Goal: Find specific fact: Find specific fact

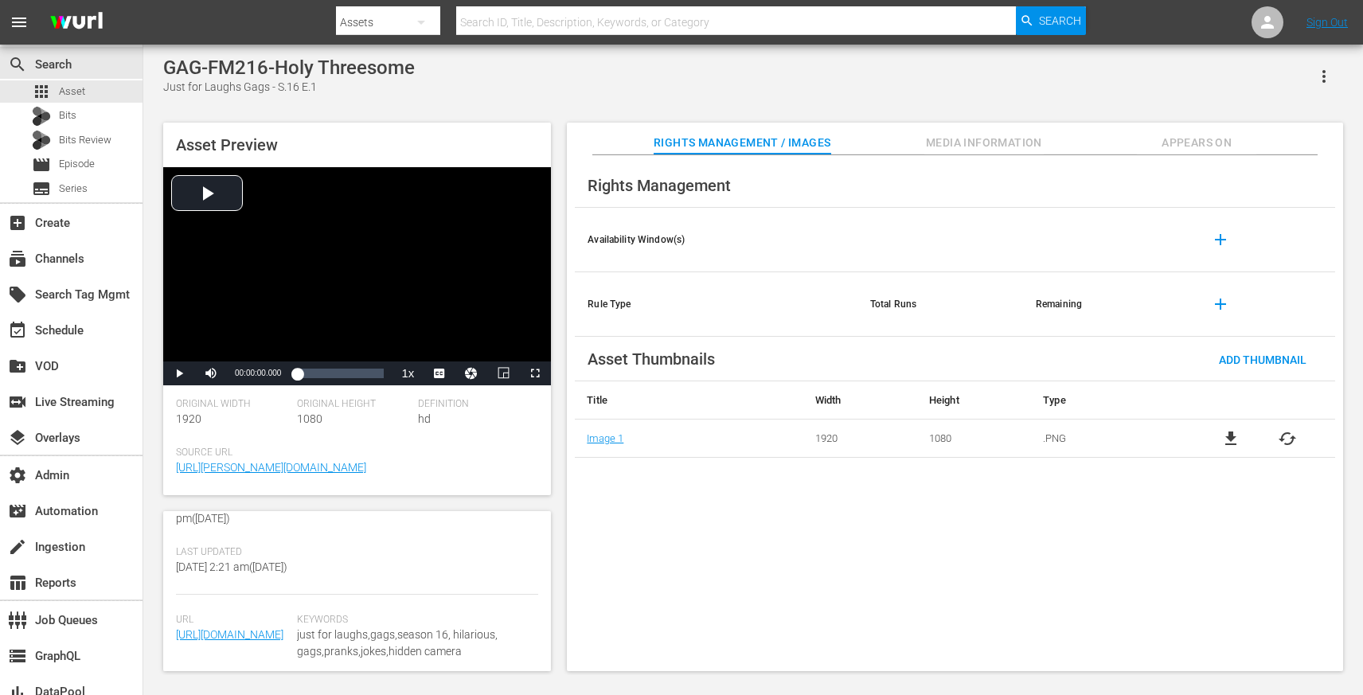
scroll to position [324, 0]
click at [966, 152] on span "Media Information" at bounding box center [983, 143] width 119 height 20
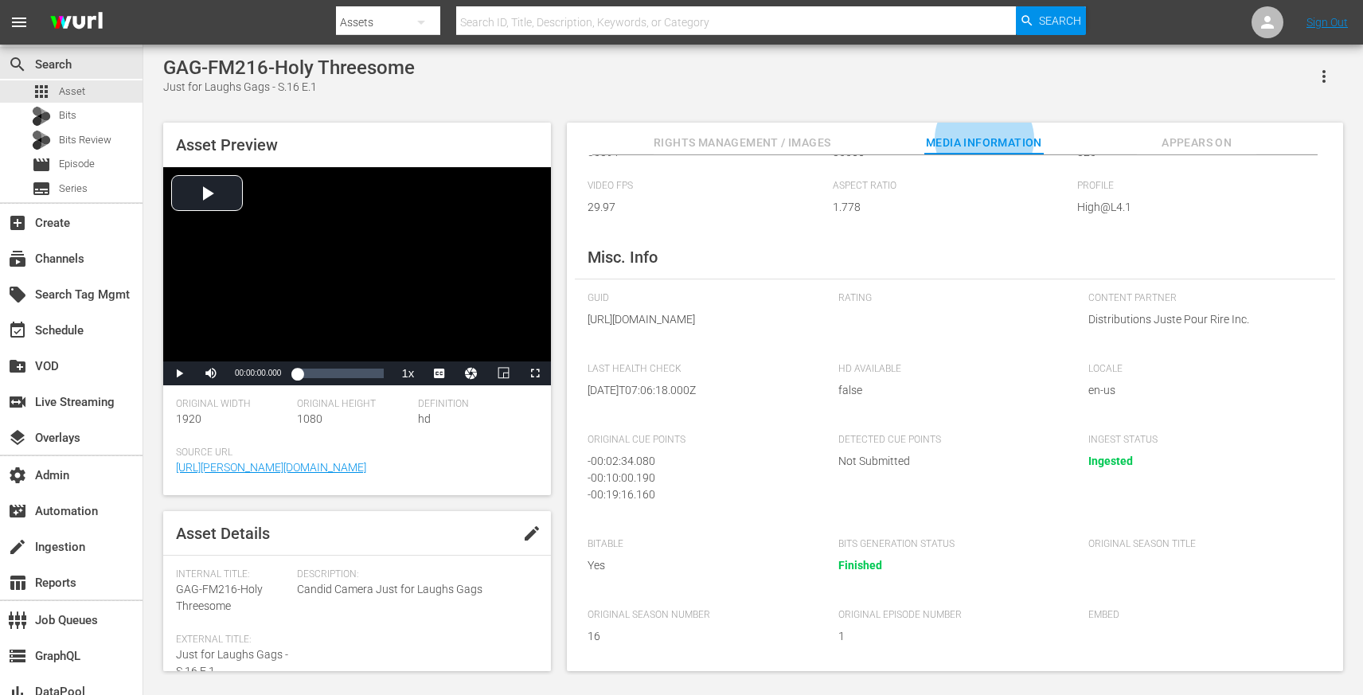
scroll to position [475, 0]
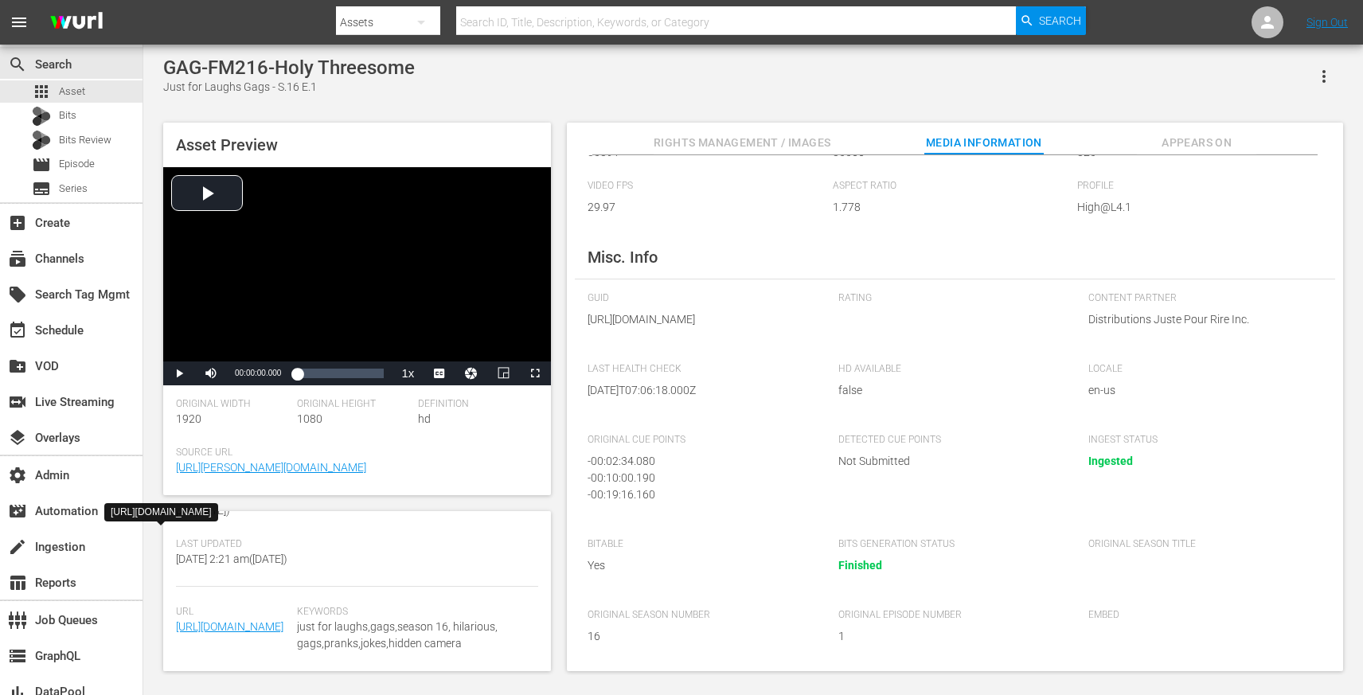
click at [185, 73] on div "GAG-FM216-Holy Threesome" at bounding box center [289, 68] width 252 height 22
drag, startPoint x: 185, startPoint y: 73, endPoint x: 397, endPoint y: 73, distance: 211.8
click at [397, 73] on div "GAG-FM216-Holy Threesome" at bounding box center [289, 68] width 252 height 22
copy div "GAG-FM216-Holy Threesome"
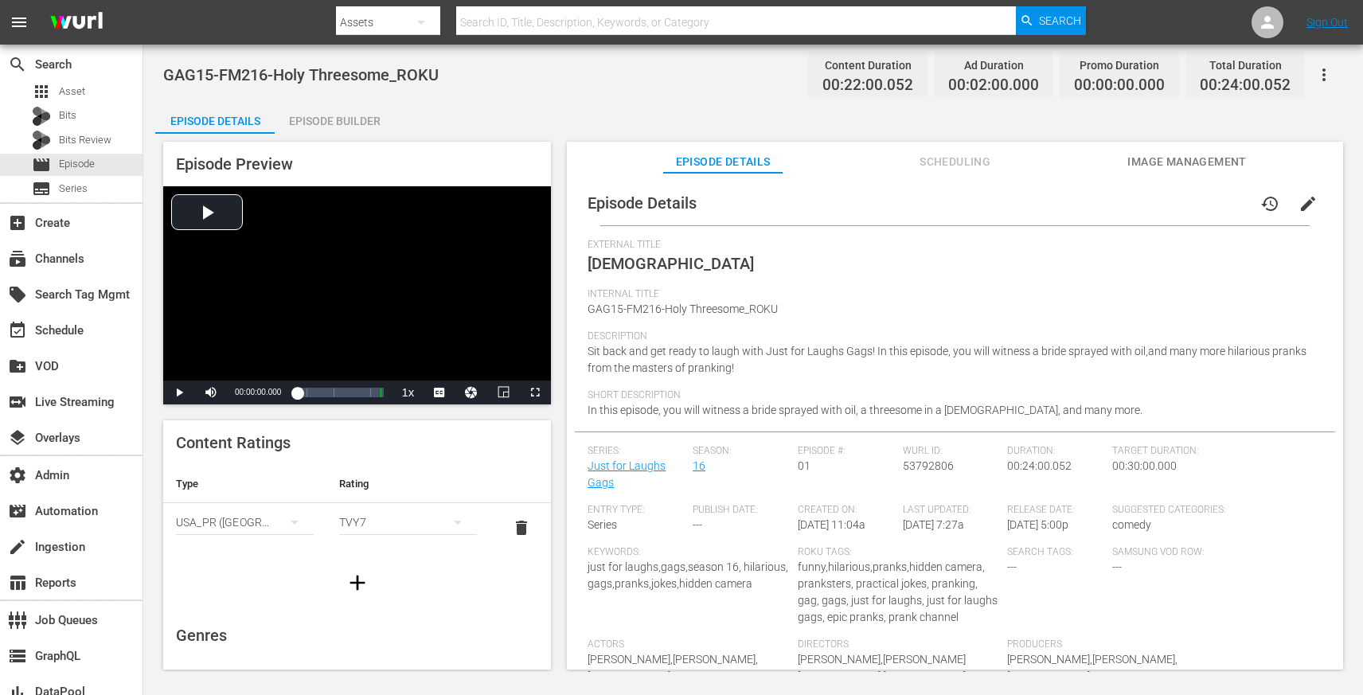
click at [903, 523] on span "8/15/25 @ 7:27a" at bounding box center [933, 524] width 61 height 13
drag, startPoint x: 902, startPoint y: 523, endPoint x: 919, endPoint y: 524, distance: 17.5
click at [919, 524] on span "8/15/25 @ 7:27a" at bounding box center [933, 524] width 61 height 13
drag, startPoint x: 899, startPoint y: 525, endPoint x: 979, endPoint y: 520, distance: 80.6
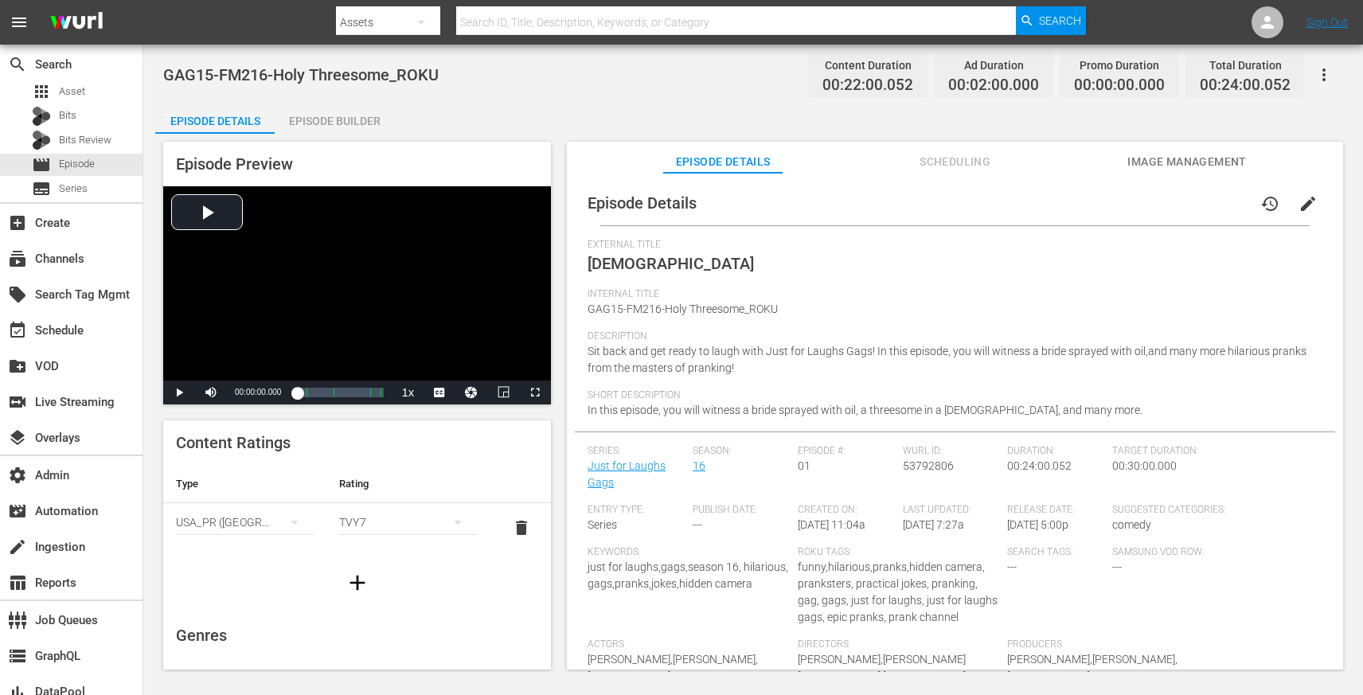
click at [964, 520] on span "8/15/25 @ 7:27a" at bounding box center [933, 524] width 61 height 13
copy span "8/15/25 @ 7:27a"
